Goal: Information Seeking & Learning: Learn about a topic

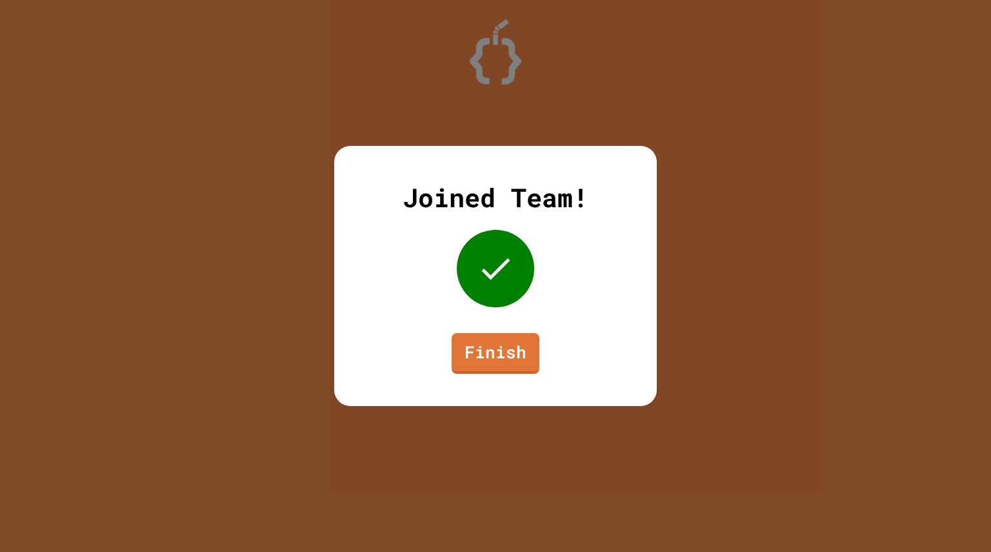
drag, startPoint x: 0, startPoint y: 0, endPoint x: 490, endPoint y: 361, distance: 608.1
click at [490, 361] on link "Finish" at bounding box center [496, 353] width 88 height 41
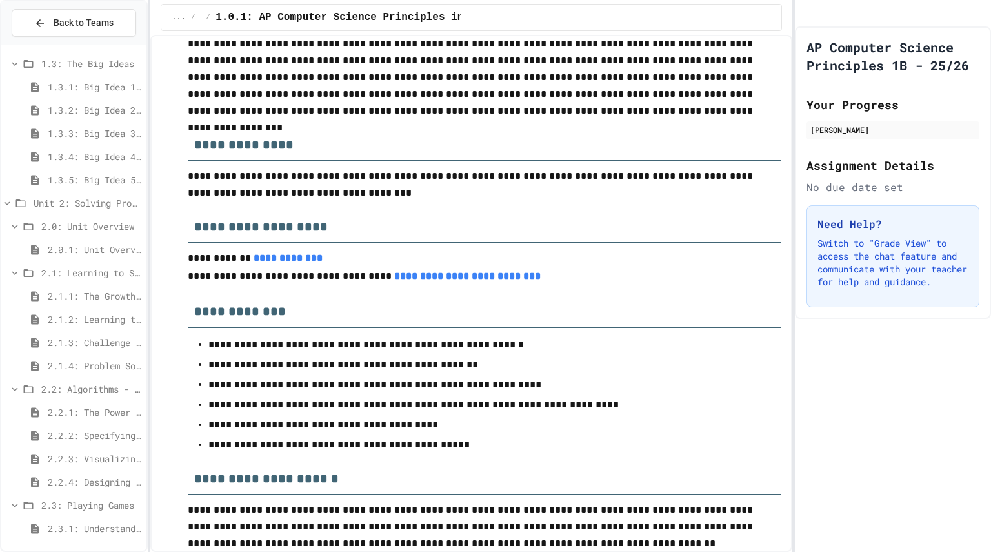
scroll to position [212, 0]
click at [70, 524] on span "2.3.2: Problem Solving Reflection" at bounding box center [95, 526] width 94 height 14
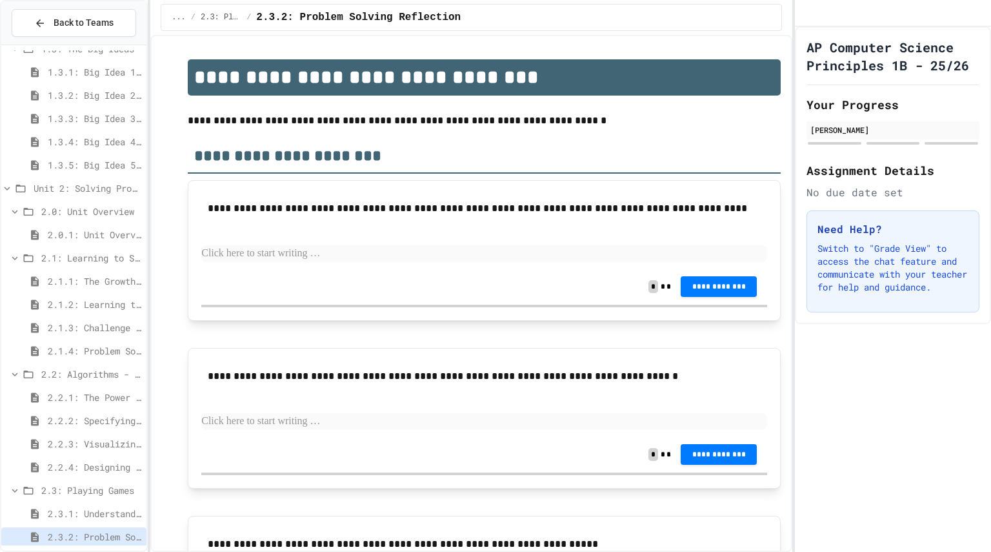
scroll to position [212, 0]
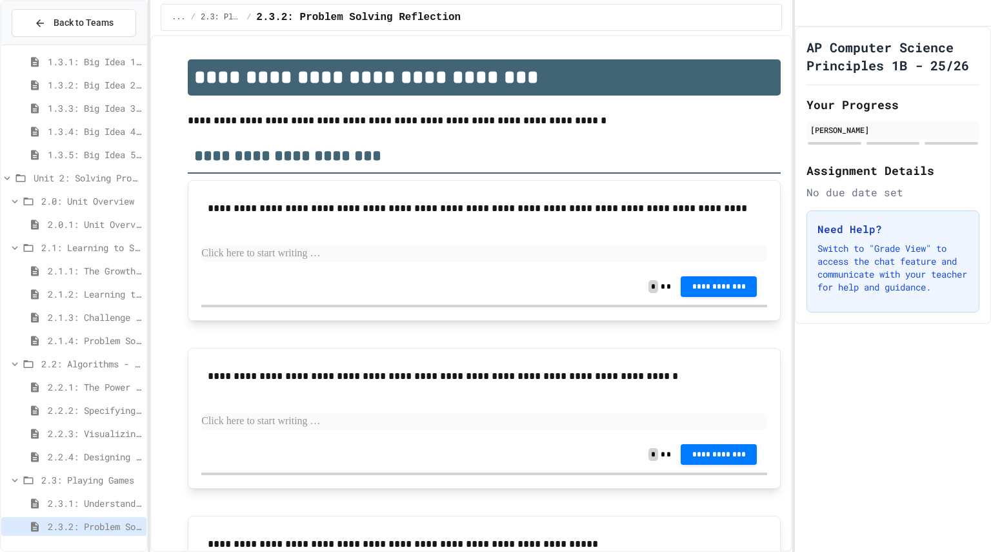
click at [56, 481] on span "2.3: Playing Games" at bounding box center [91, 480] width 100 height 14
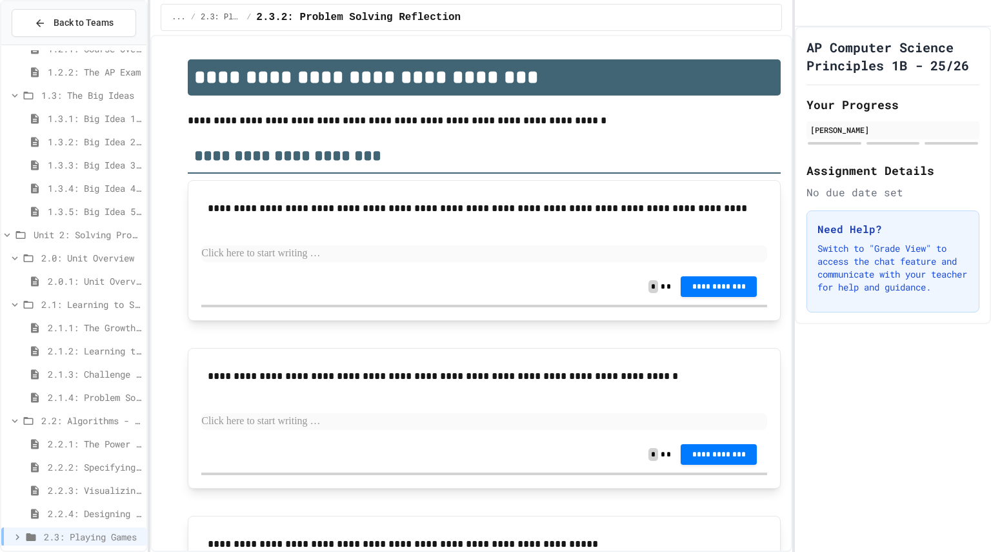
scroll to position [166, 0]
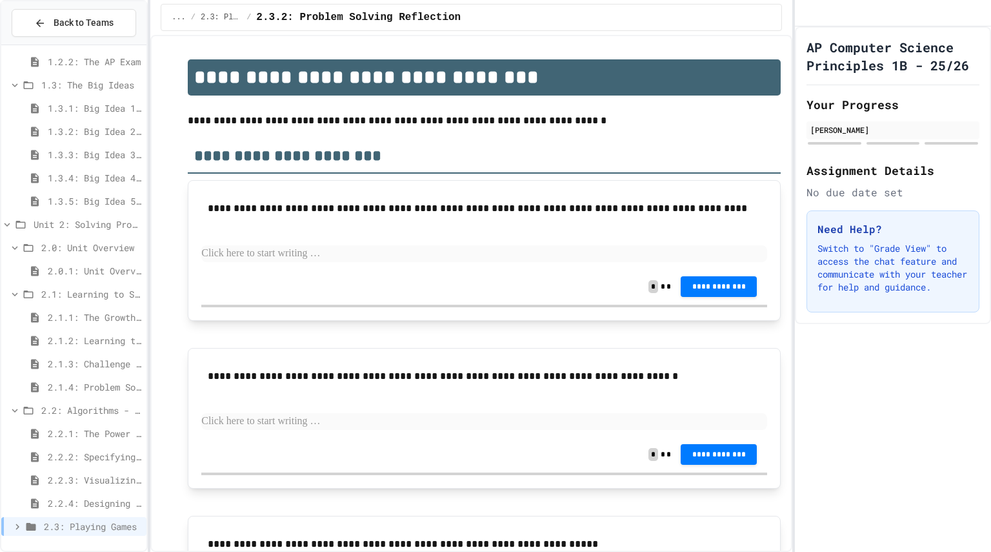
click at [57, 523] on span "2.3: Playing Games" at bounding box center [92, 526] width 97 height 14
click at [73, 504] on span "2.3.1: Understanding Games with Flowcharts" at bounding box center [95, 503] width 94 height 14
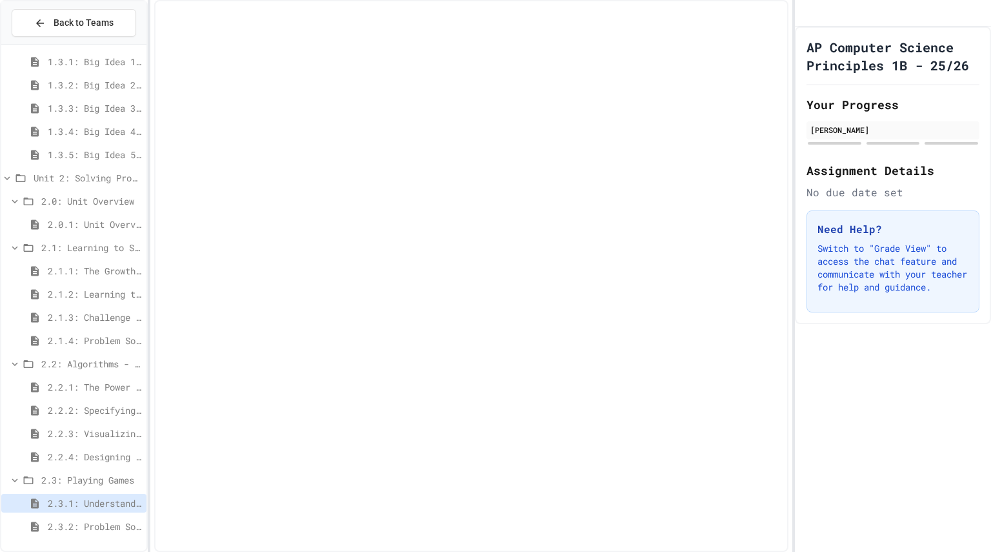
scroll to position [202, 0]
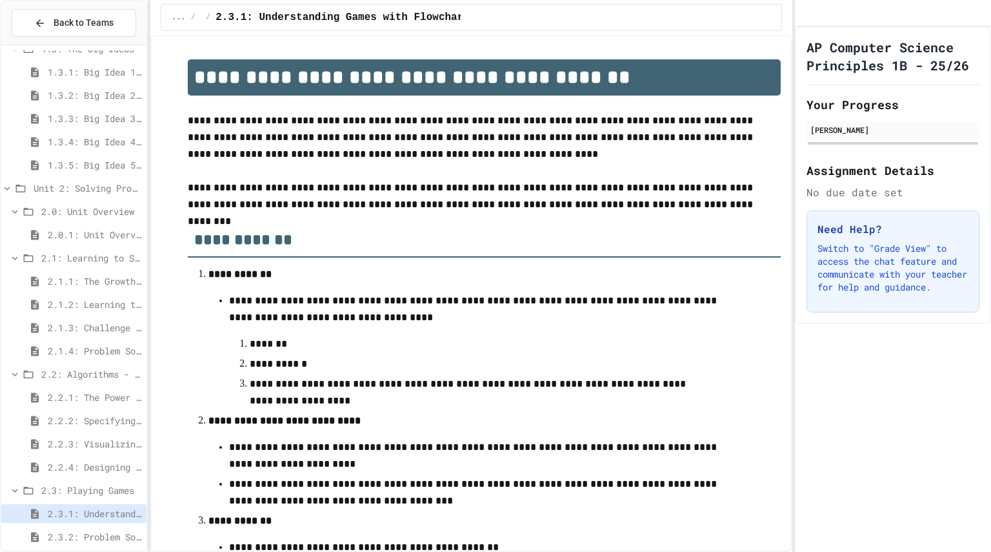
click at [73, 504] on div "2.3.1: Understanding Games with Flowcharts" at bounding box center [73, 513] width 145 height 19
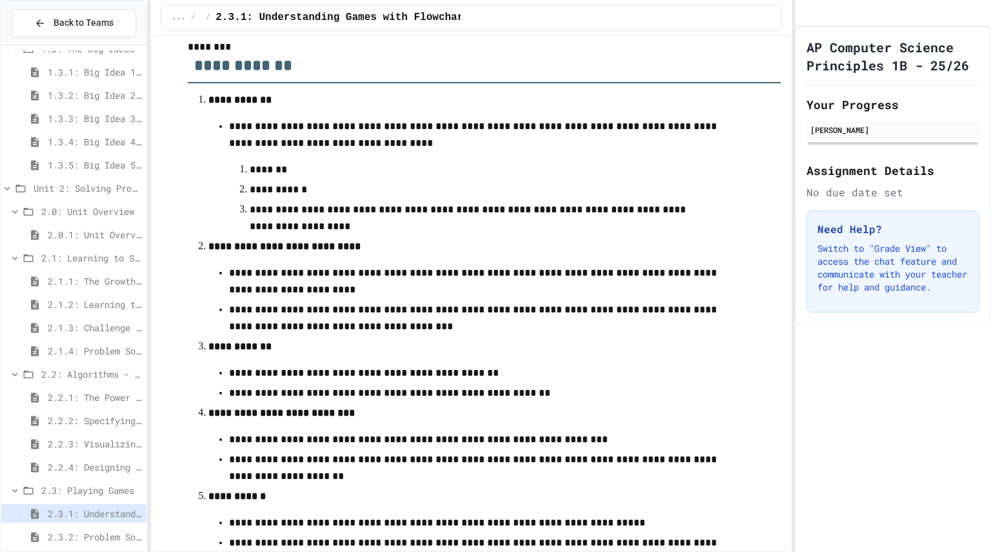
scroll to position [175, 0]
